Goal: Task Accomplishment & Management: Use online tool/utility

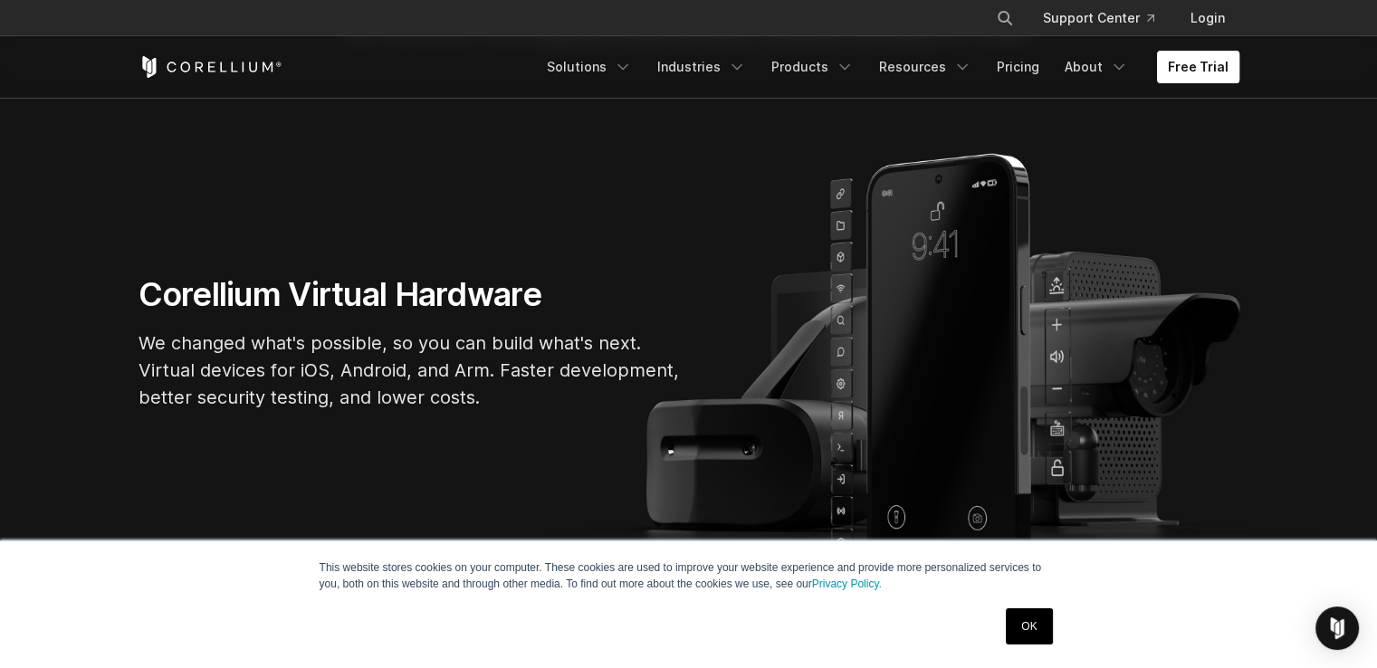
click at [1181, 67] on link "Free Trial" at bounding box center [1198, 67] width 82 height 33
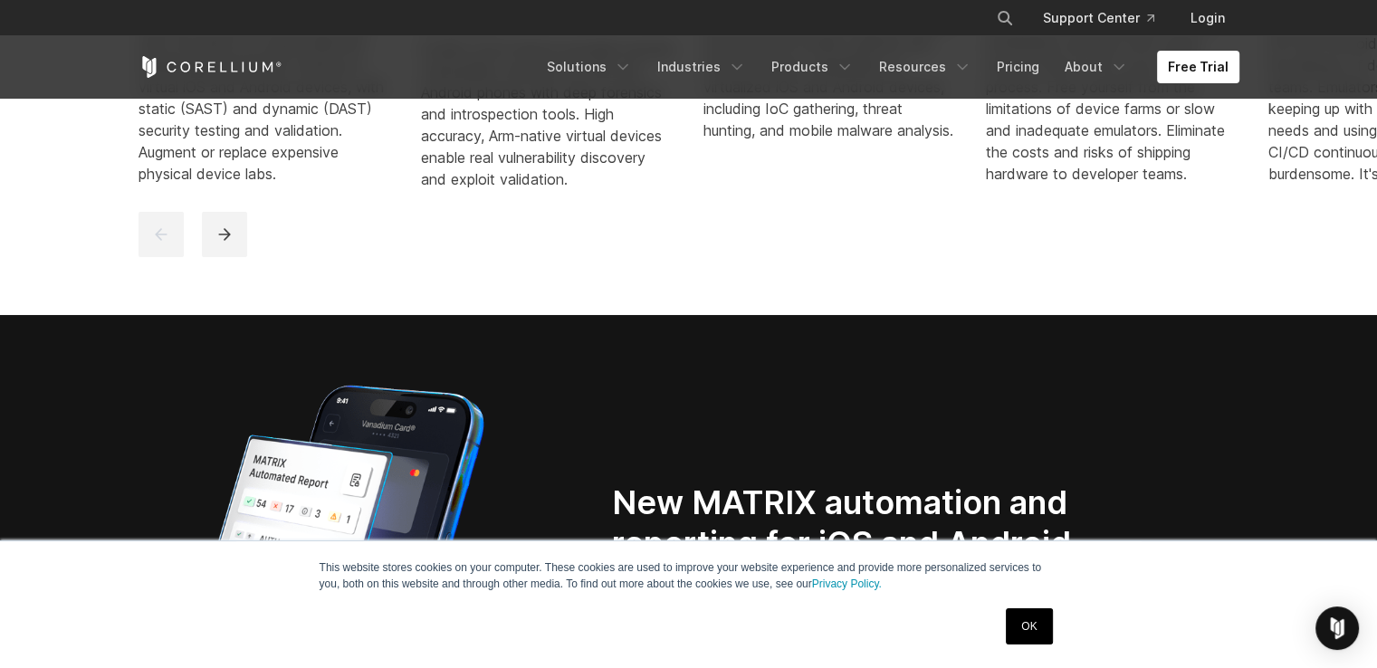
scroll to position [1721, 0]
